Goal: Obtain resource: Obtain resource

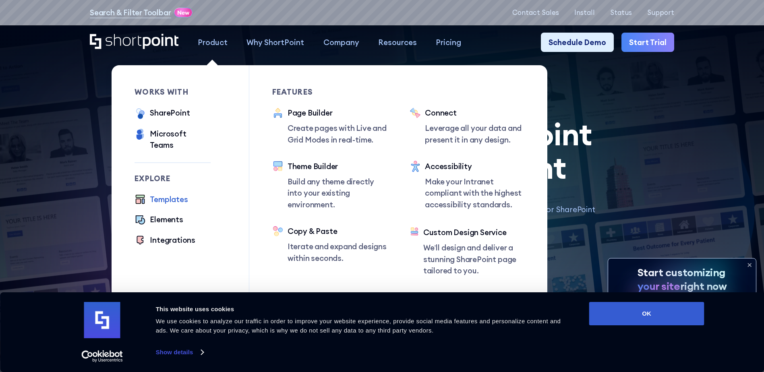
click at [160, 194] on div "Templates" at bounding box center [169, 199] width 38 height 11
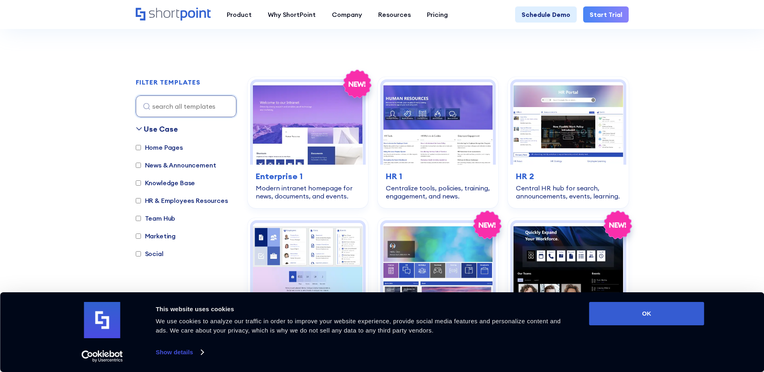
scroll to position [242, 0]
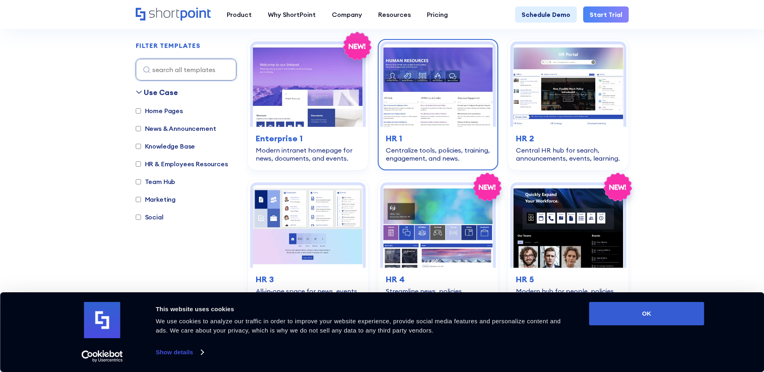
click at [454, 95] on img at bounding box center [438, 85] width 110 height 83
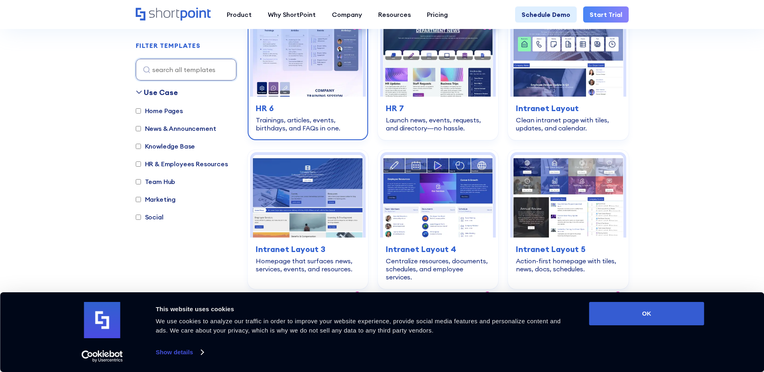
scroll to position [564, 0]
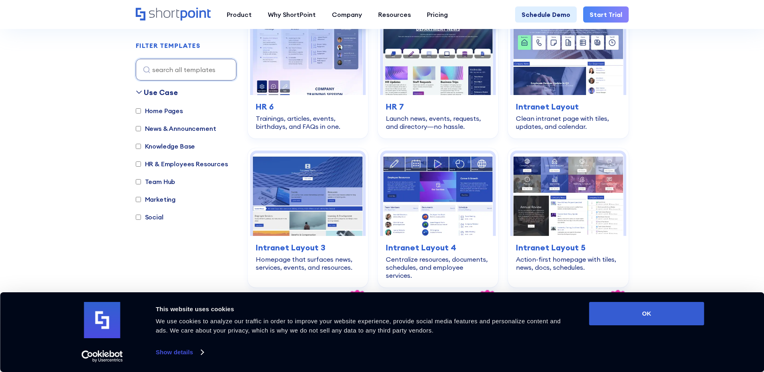
click at [95, 108] on section "SHAREPOINT TEMPLATES Fully customizable SharePoint templates with ShortPoint Ex…" at bounding box center [382, 240] width 764 height 1576
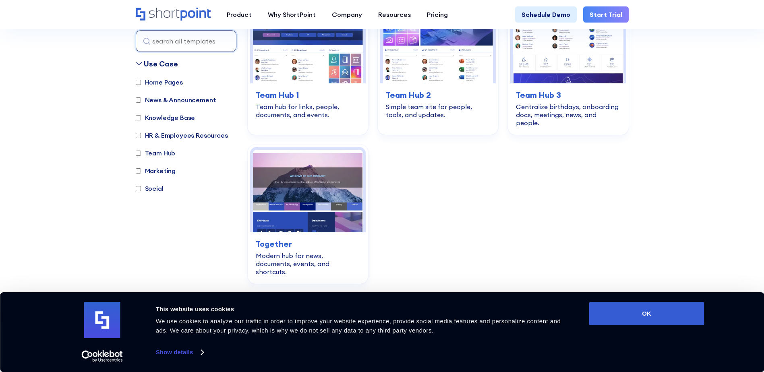
scroll to position [1047, 0]
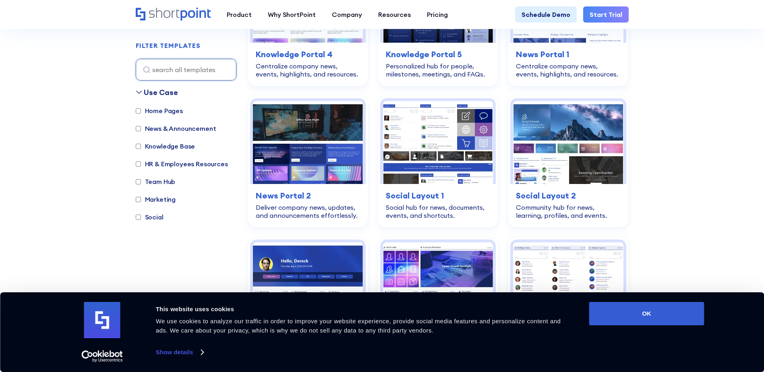
click at [158, 108] on label "Home Pages" at bounding box center [159, 111] width 47 height 10
click at [141, 108] on input "Home Pages" at bounding box center [138, 110] width 5 height 5
checkbox input "true"
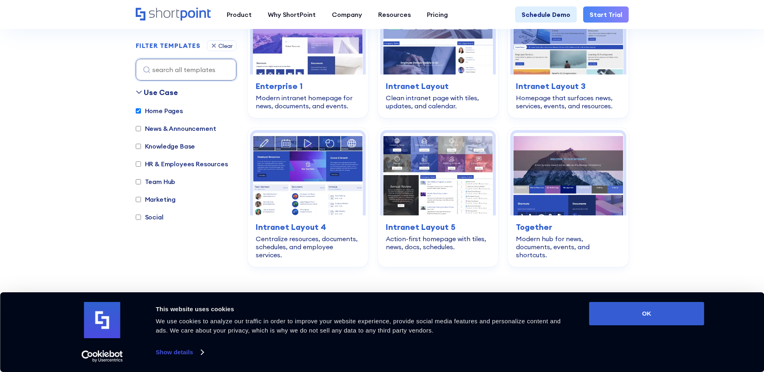
scroll to position [241, 0]
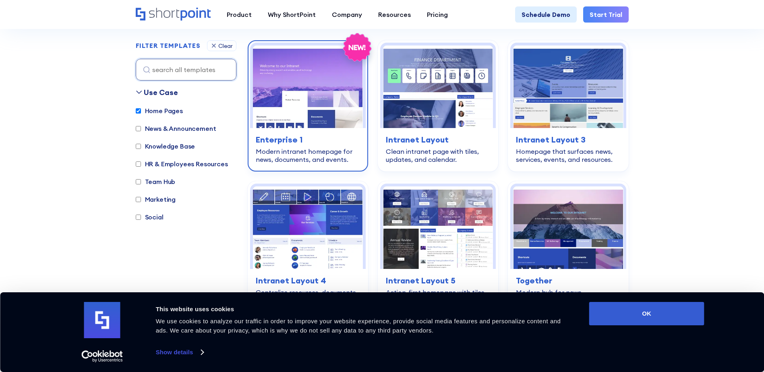
click at [334, 88] on img at bounding box center [308, 87] width 110 height 83
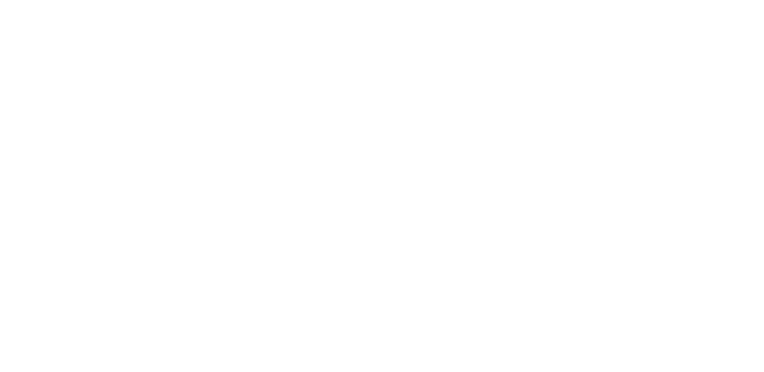
scroll to position [241, 0]
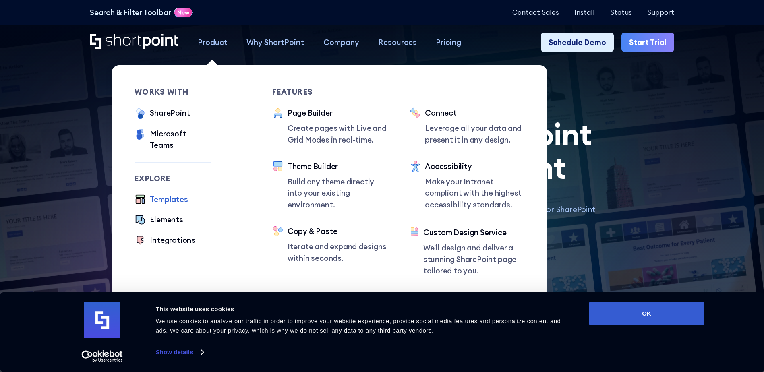
click at [168, 194] on div "Templates" at bounding box center [169, 199] width 38 height 11
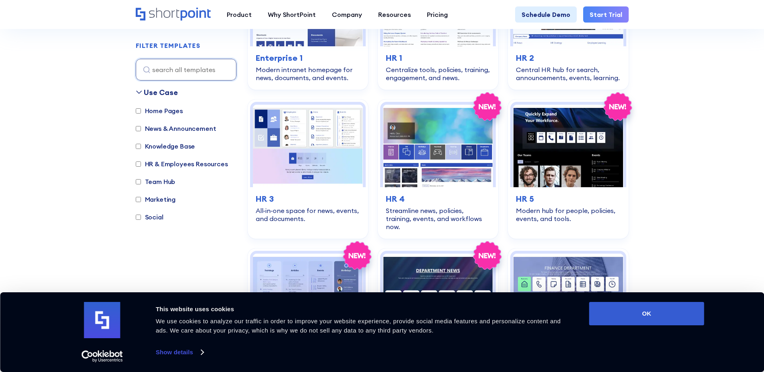
scroll to position [242, 0]
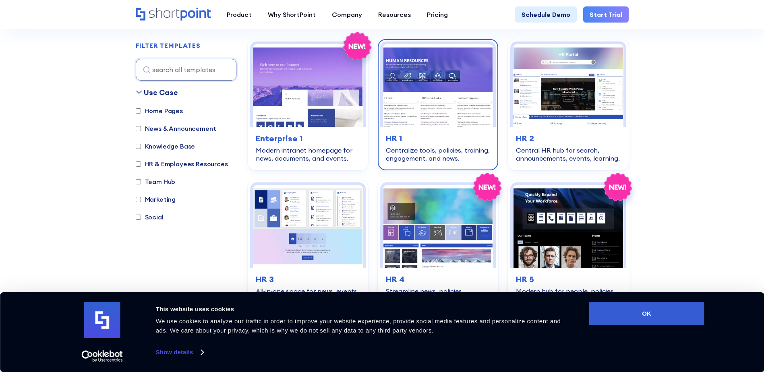
click at [440, 58] on img at bounding box center [438, 85] width 110 height 83
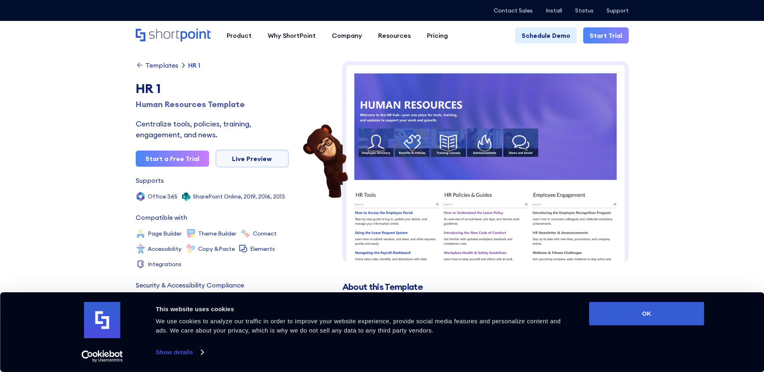
click at [487, 124] on img at bounding box center [485, 313] width 286 height 504
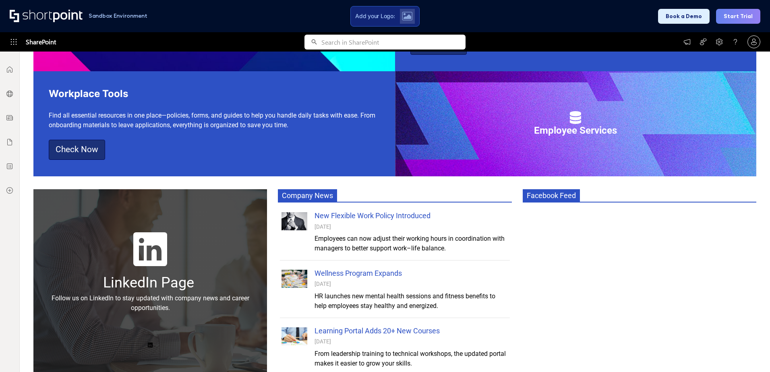
scroll to position [593, 0]
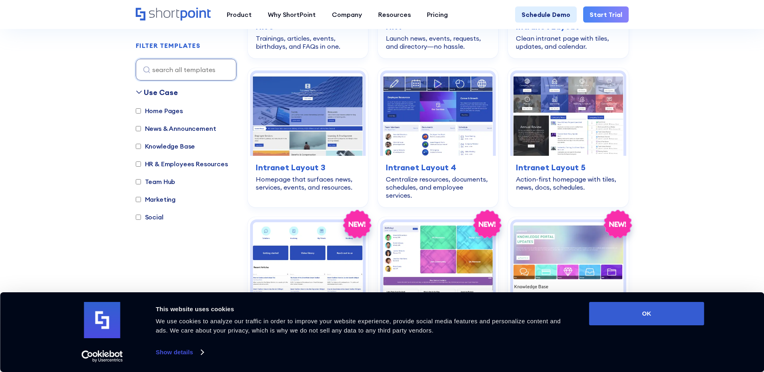
scroll to position [725, 0]
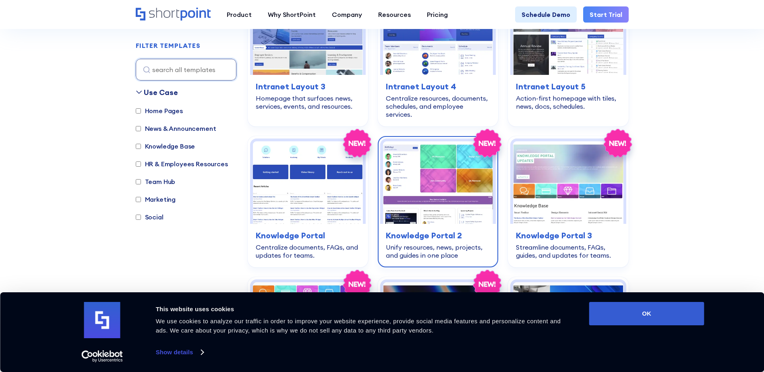
click at [435, 168] on img at bounding box center [438, 182] width 110 height 83
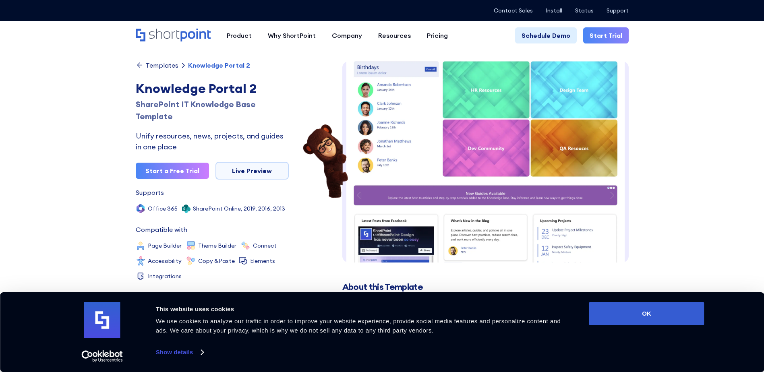
scroll to position [6, 0]
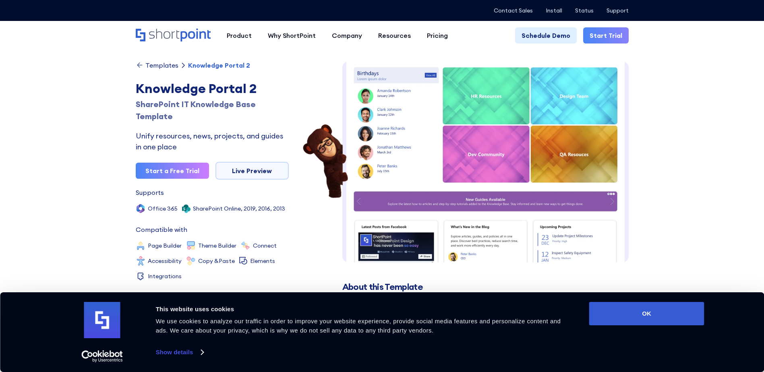
click at [522, 138] on img at bounding box center [485, 234] width 286 height 359
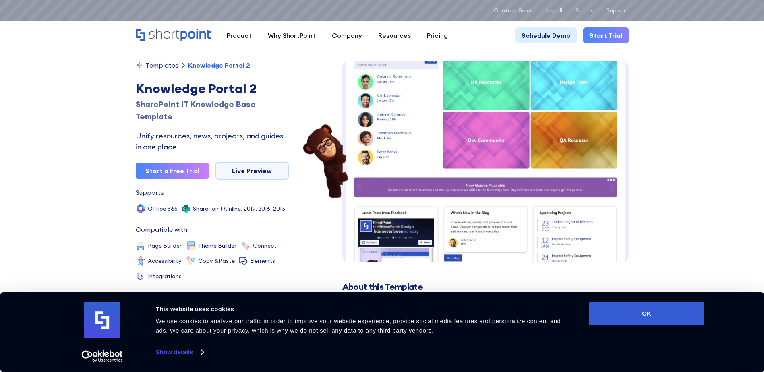
scroll to position [0, 0]
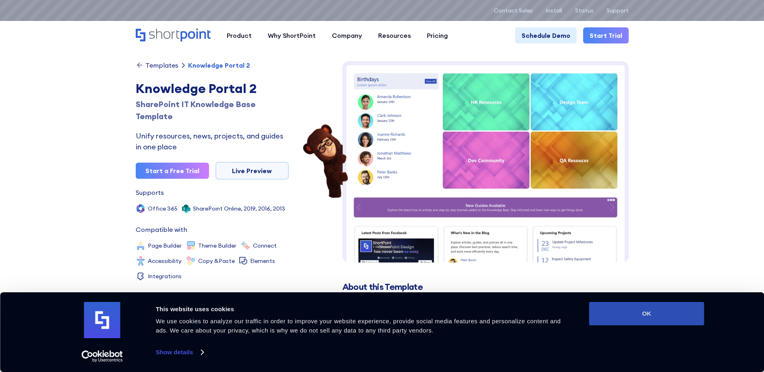
click at [653, 316] on button "OK" at bounding box center [646, 313] width 115 height 23
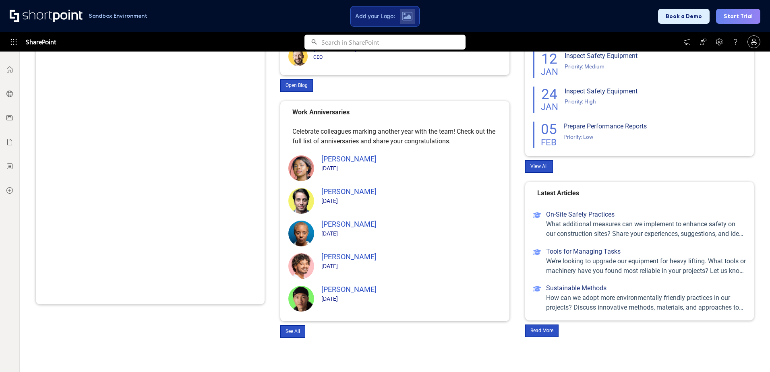
scroll to position [118, 0]
